Goal: Find specific page/section: Find specific page/section

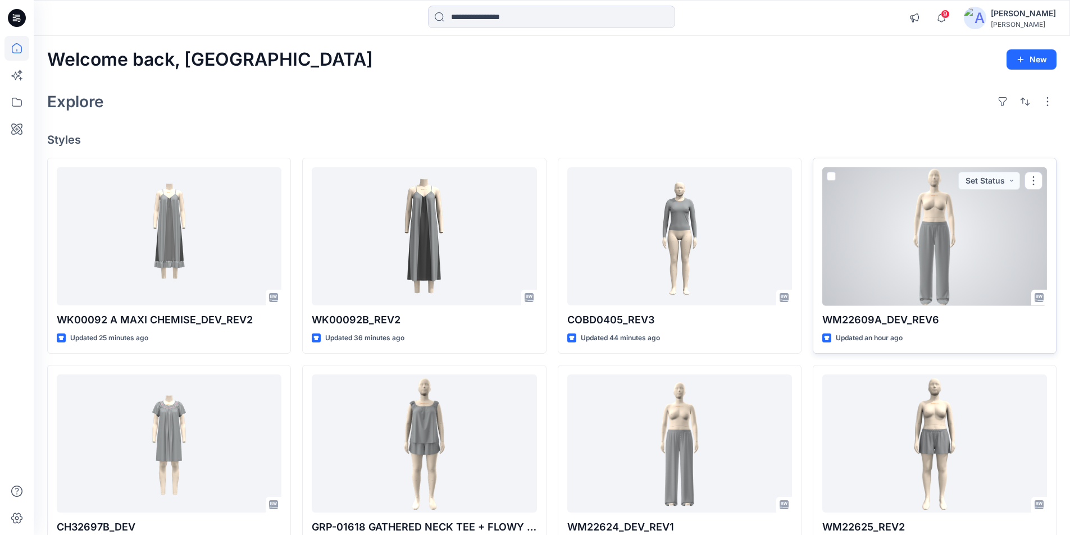
click at [864, 240] on div at bounding box center [934, 236] width 225 height 139
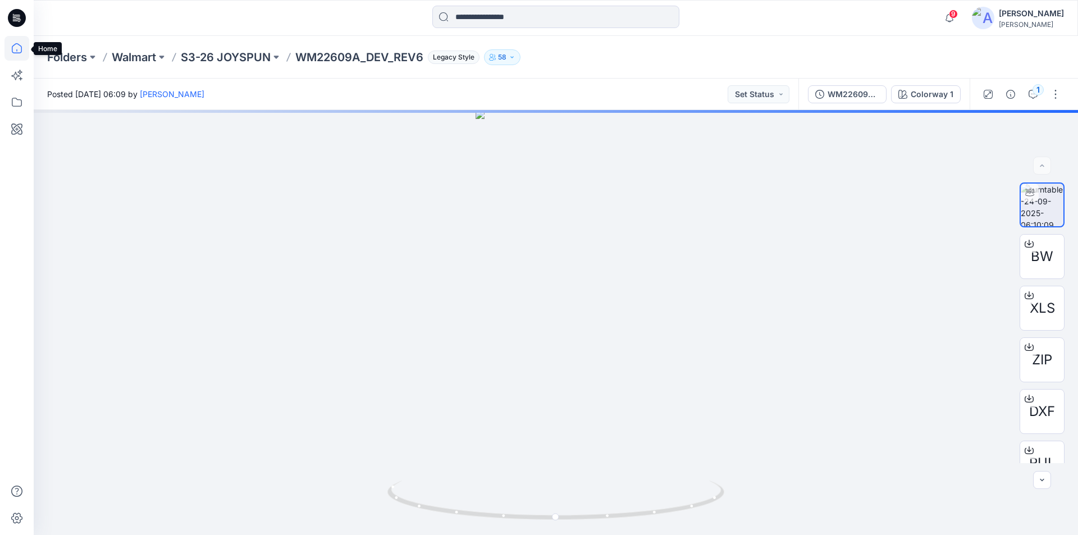
click at [12, 49] on icon at bounding box center [16, 48] width 25 height 25
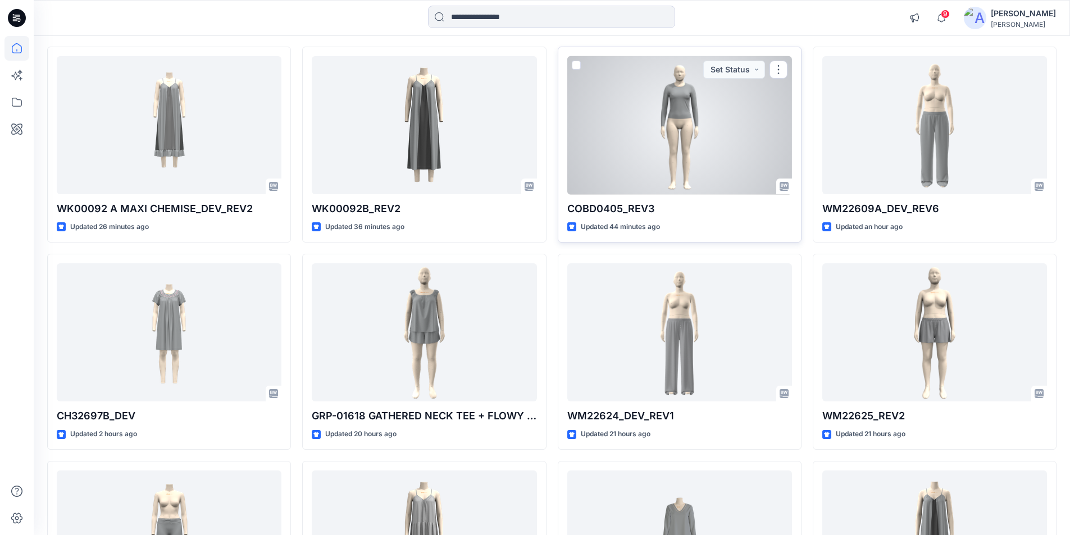
scroll to position [112, 0]
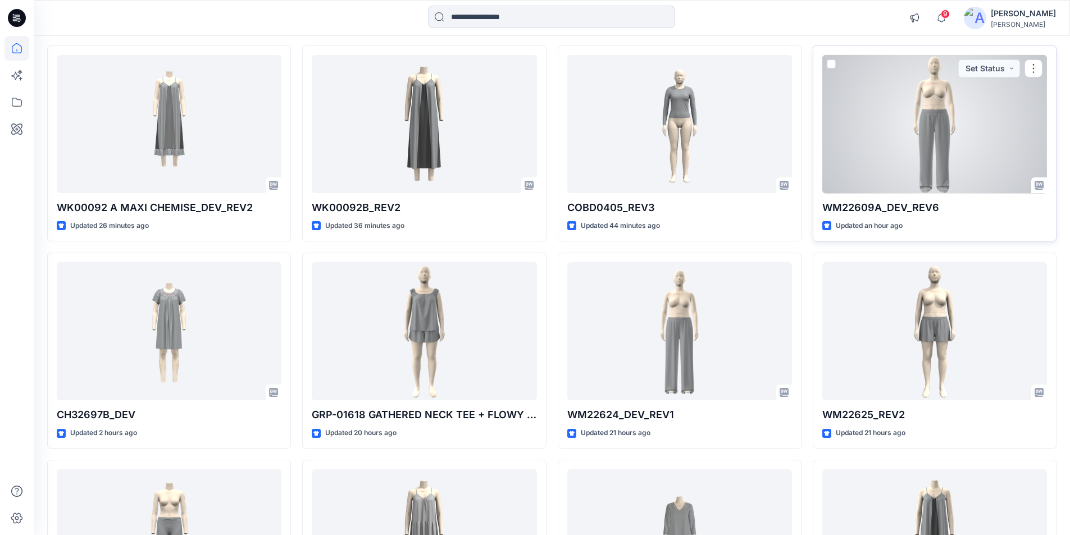
click at [937, 157] on div at bounding box center [934, 124] width 225 height 139
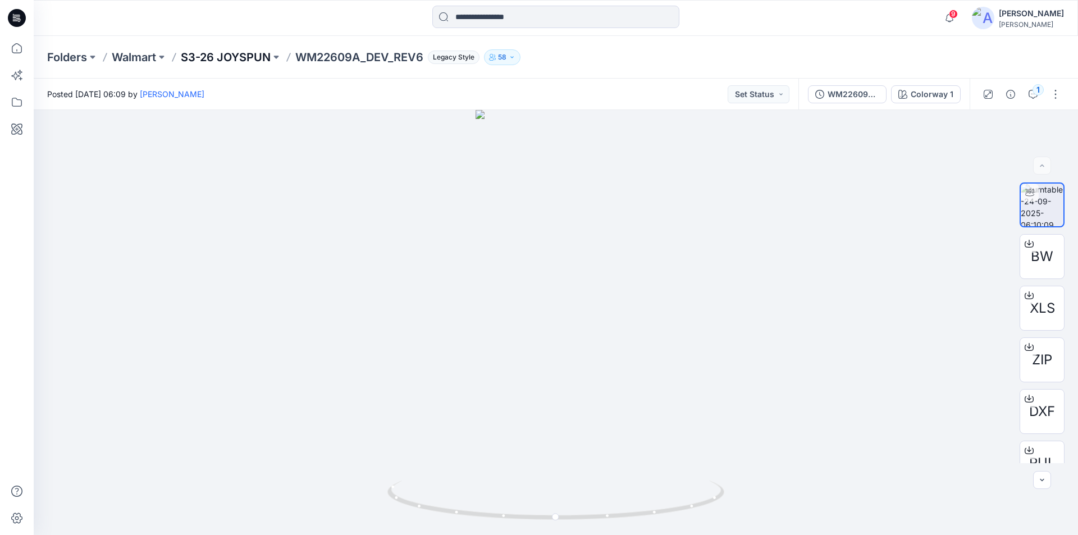
click at [226, 60] on p "S3-26 JOYSPUN" at bounding box center [226, 57] width 90 height 16
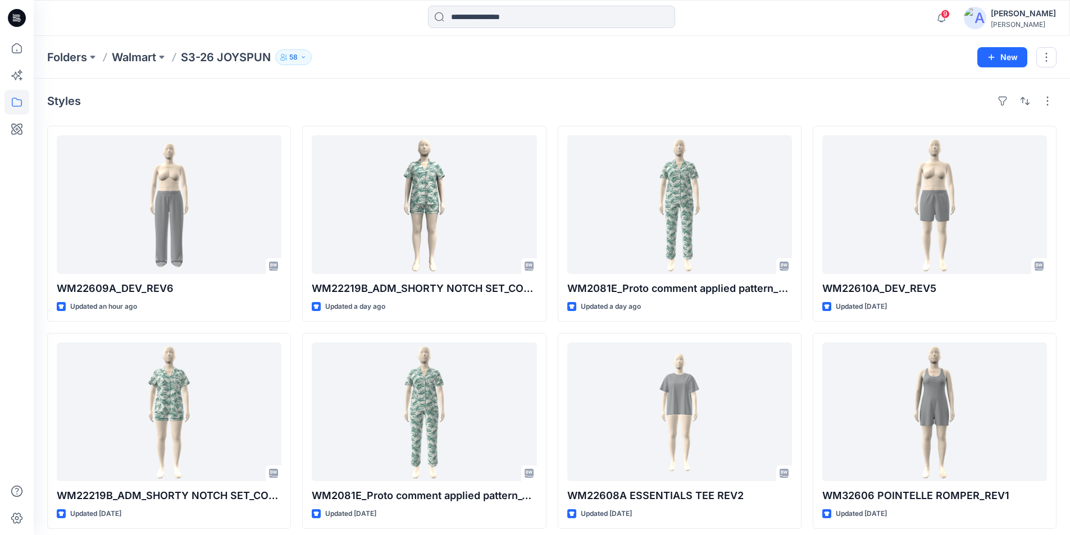
click at [4, 47] on div at bounding box center [17, 267] width 34 height 535
click at [945, 21] on icon "button" at bounding box center [941, 17] width 8 height 7
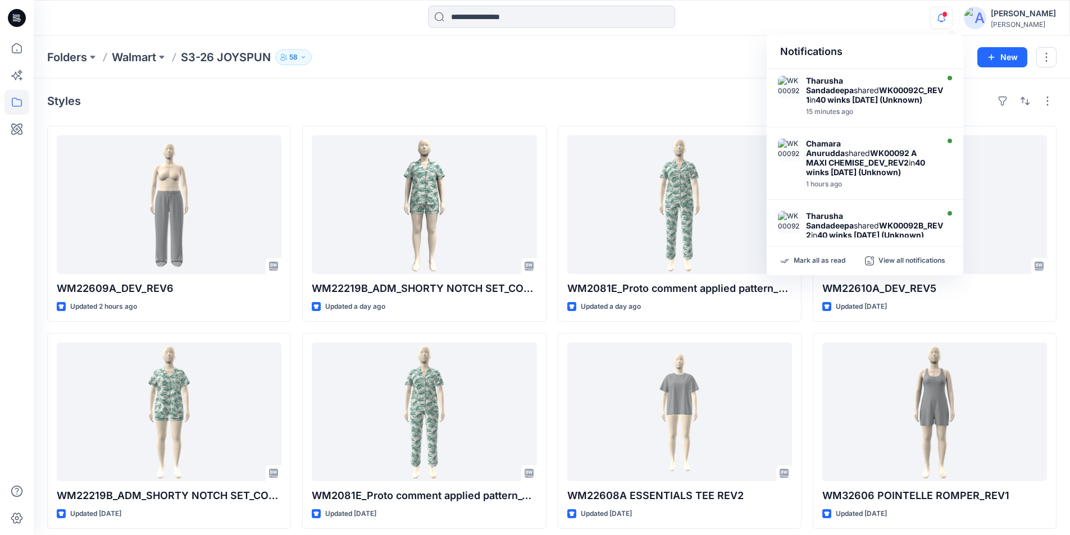
click at [748, 37] on div "Folders Walmart S3-26 JOYSPUN 58 New" at bounding box center [552, 57] width 1036 height 43
